Goal: Check status

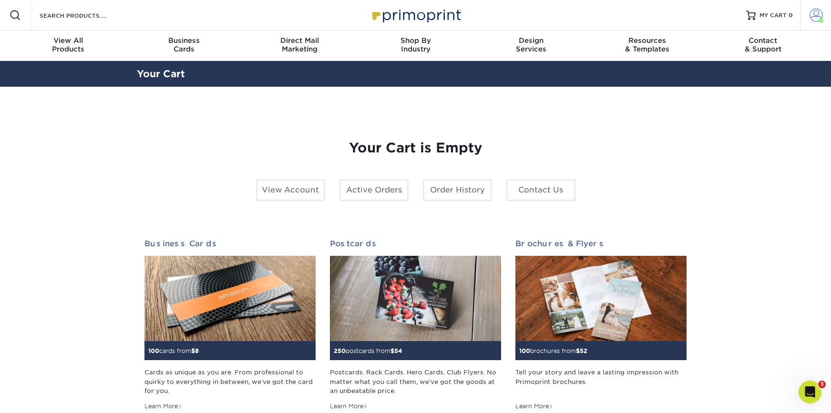
click at [814, 17] on span at bounding box center [815, 15] width 13 height 13
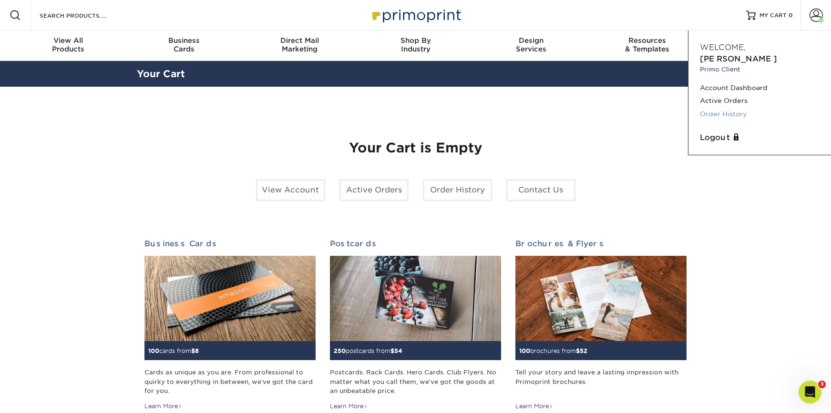
click at [719, 108] on link "Order History" at bounding box center [760, 114] width 120 height 13
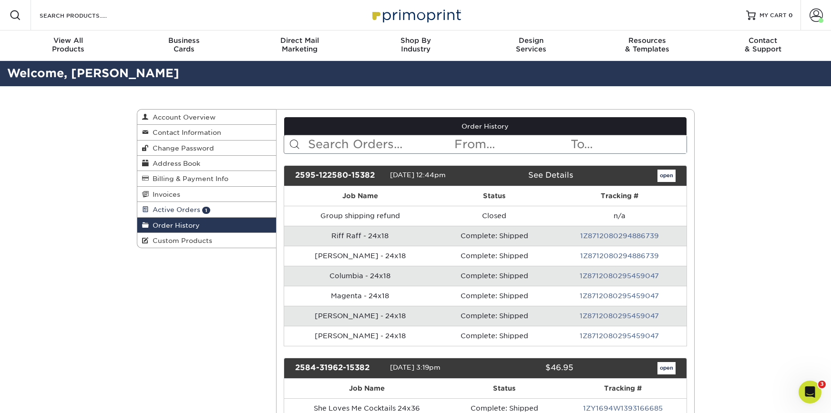
click at [175, 209] on span "Active Orders" at bounding box center [174, 210] width 51 height 8
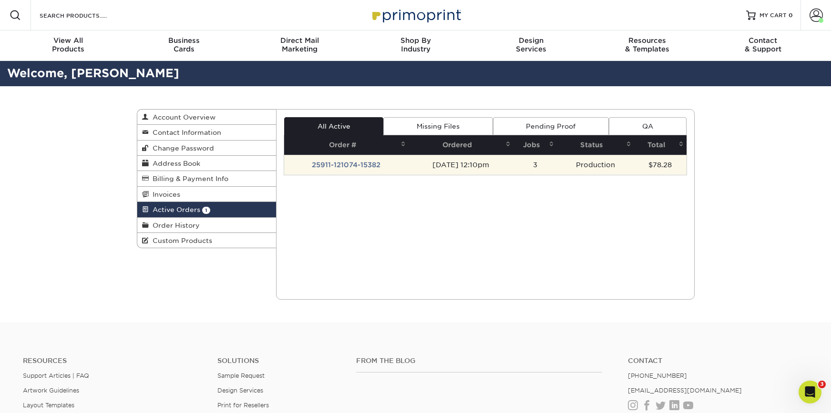
click at [422, 165] on td "[DATE] 12:10pm" at bounding box center [460, 165] width 105 height 20
